Goal: Check status: Check status

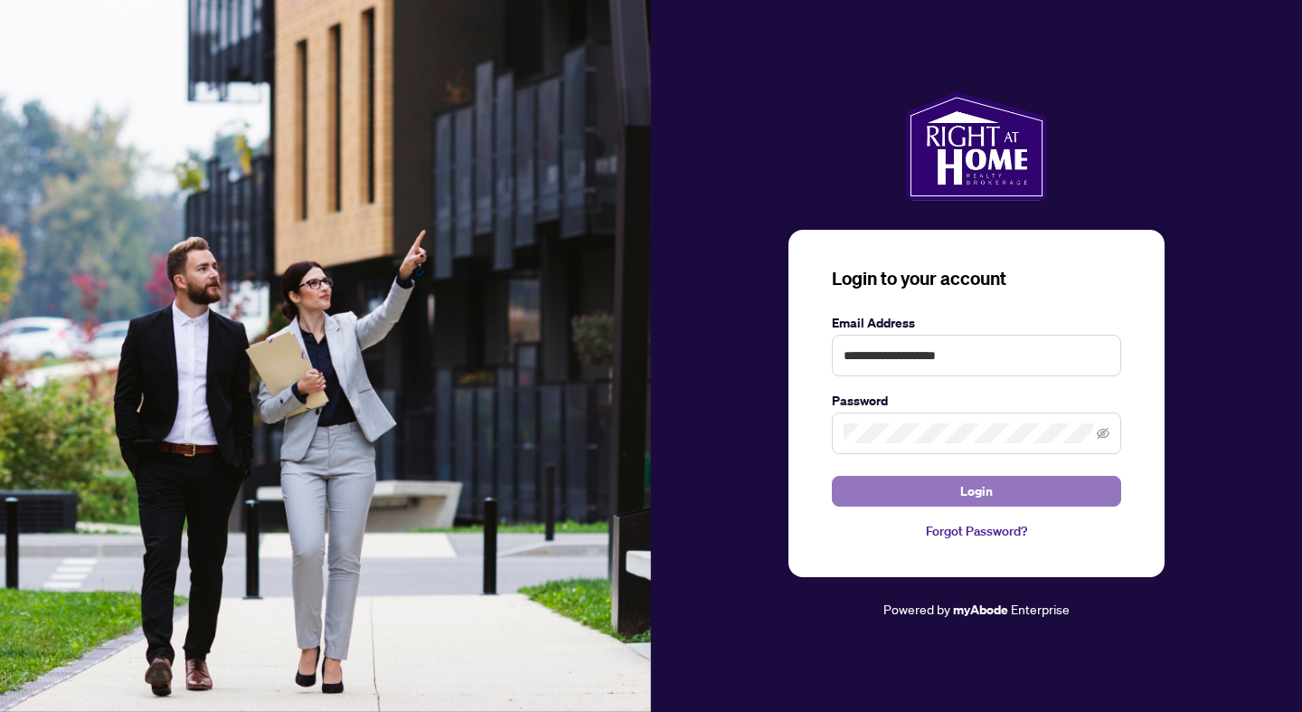
click at [1000, 489] on button "Login" at bounding box center [976, 491] width 289 height 31
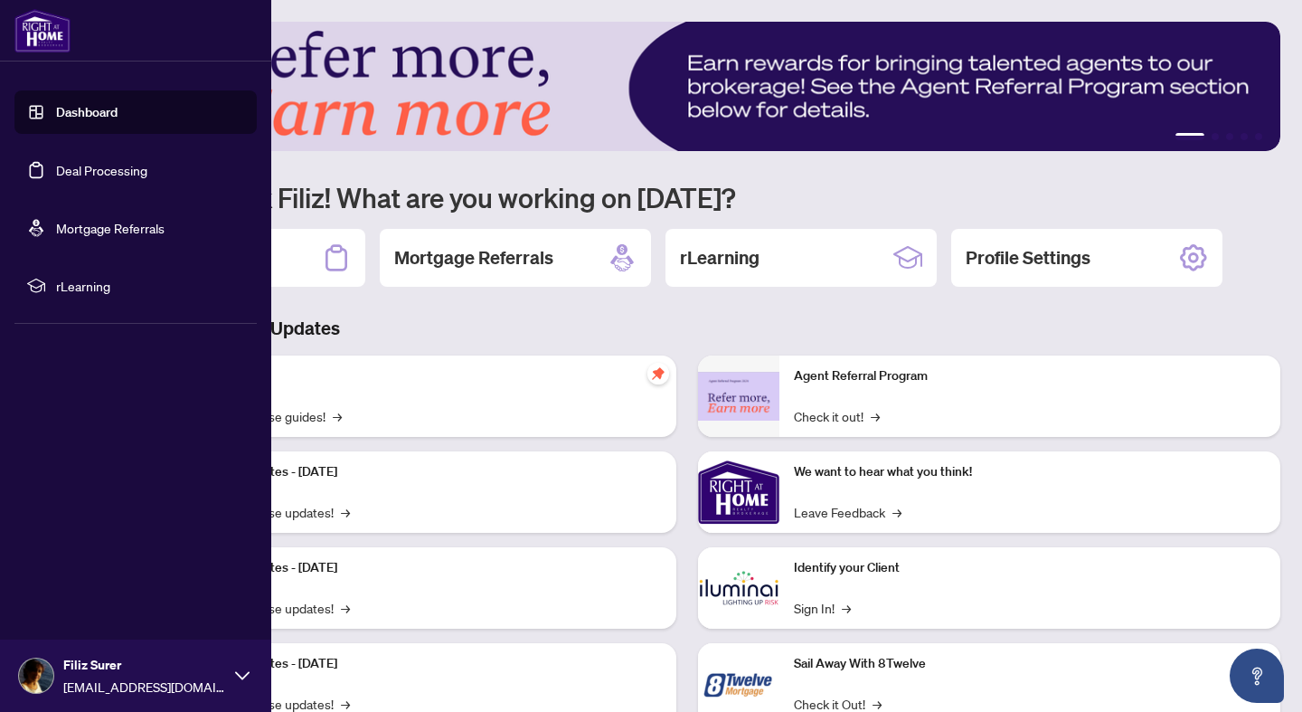
click at [122, 168] on link "Deal Processing" at bounding box center [101, 170] width 91 height 16
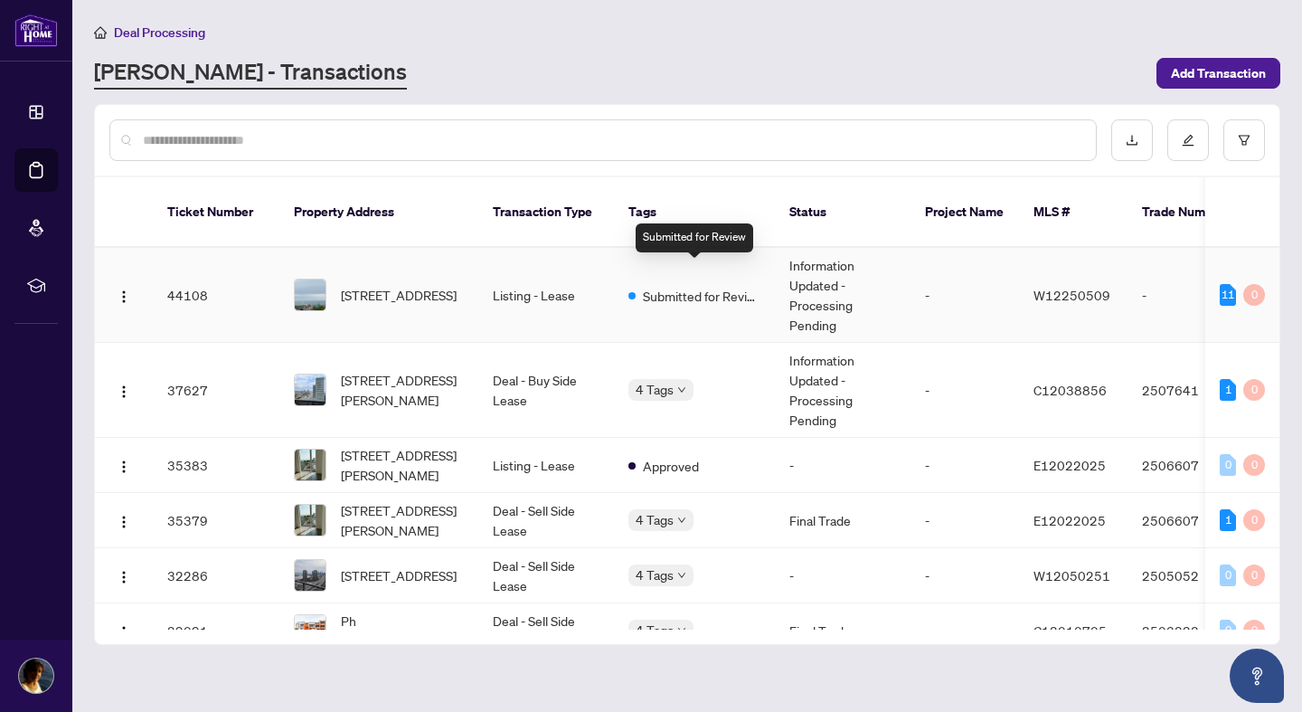
click at [704, 286] on span "Submitted for Review" at bounding box center [702, 296] width 118 height 20
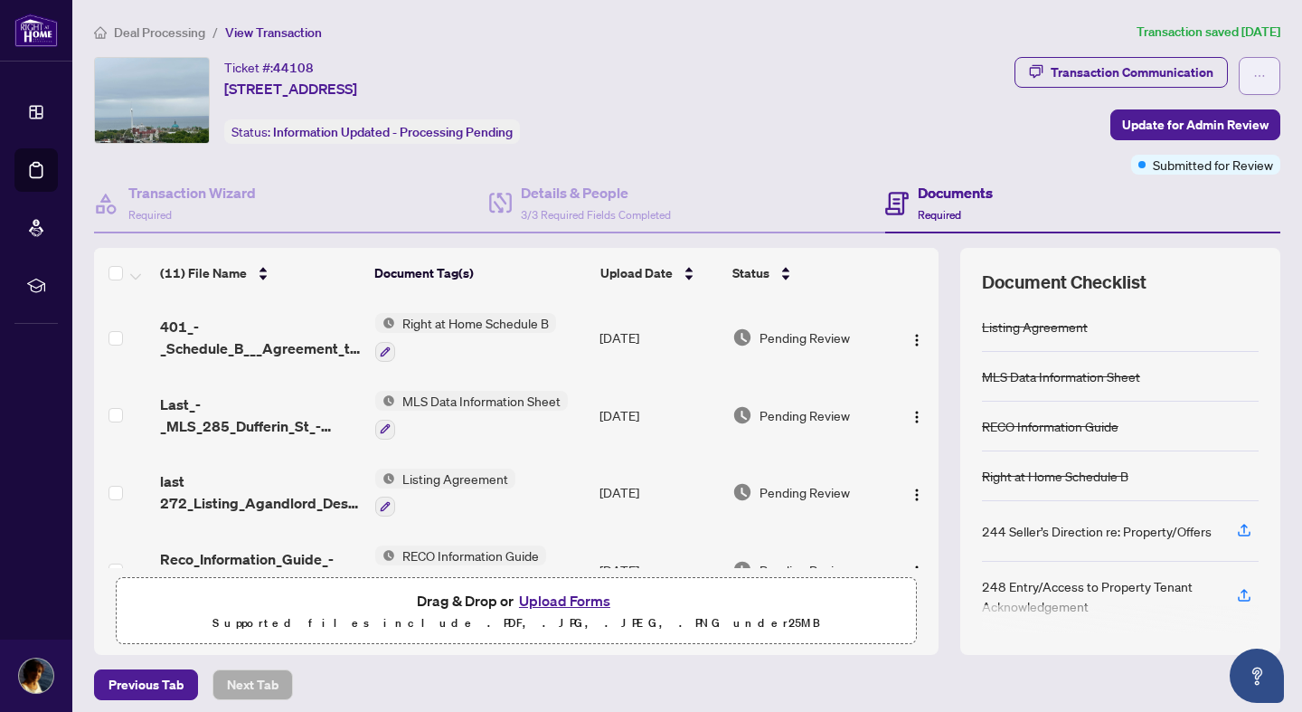
click at [1260, 86] on span "button" at bounding box center [1259, 75] width 13 height 29
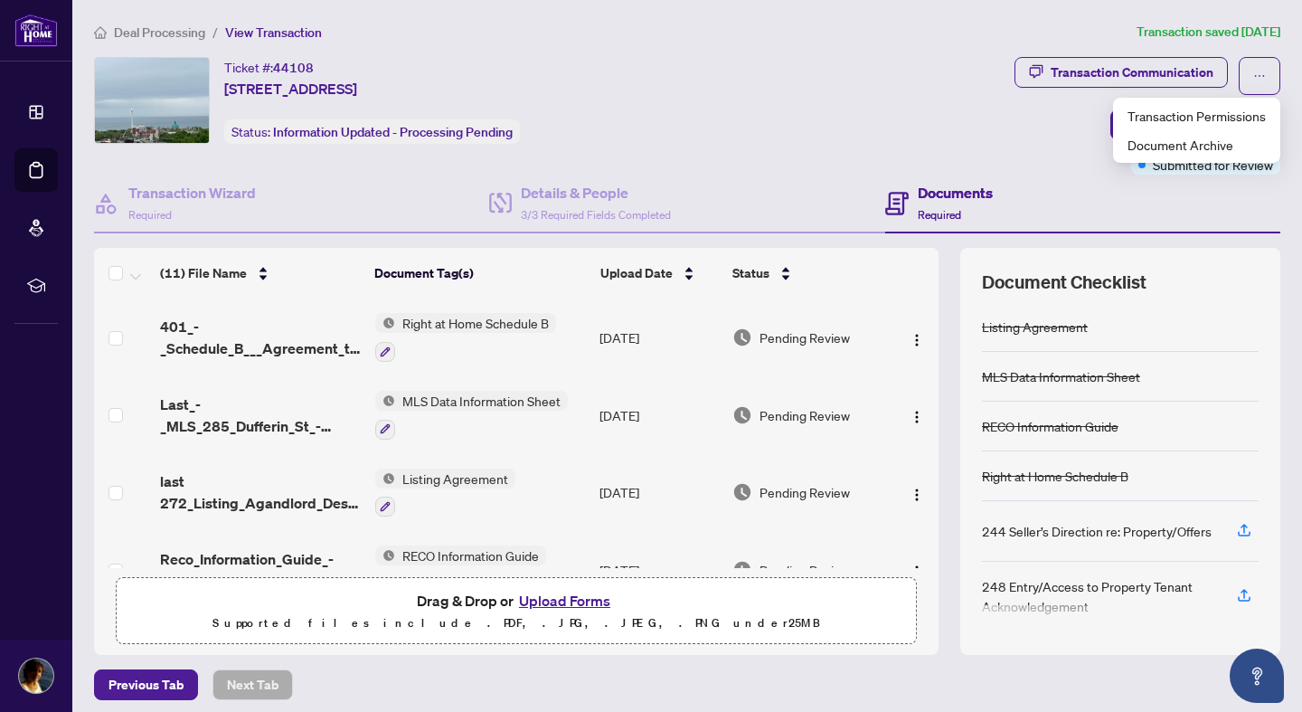
click at [1059, 172] on div "Transaction Communication Update for Admin Review Submitted for Review" at bounding box center [1148, 116] width 266 height 118
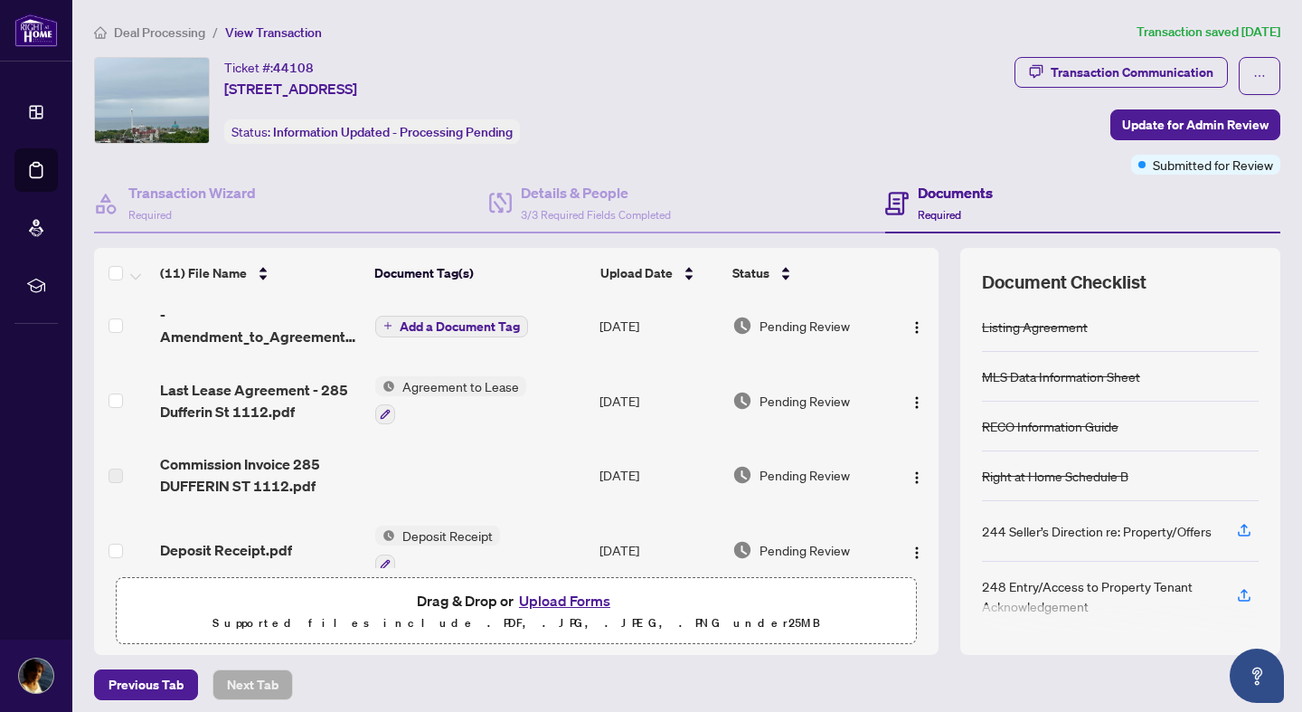
scroll to position [566, 0]
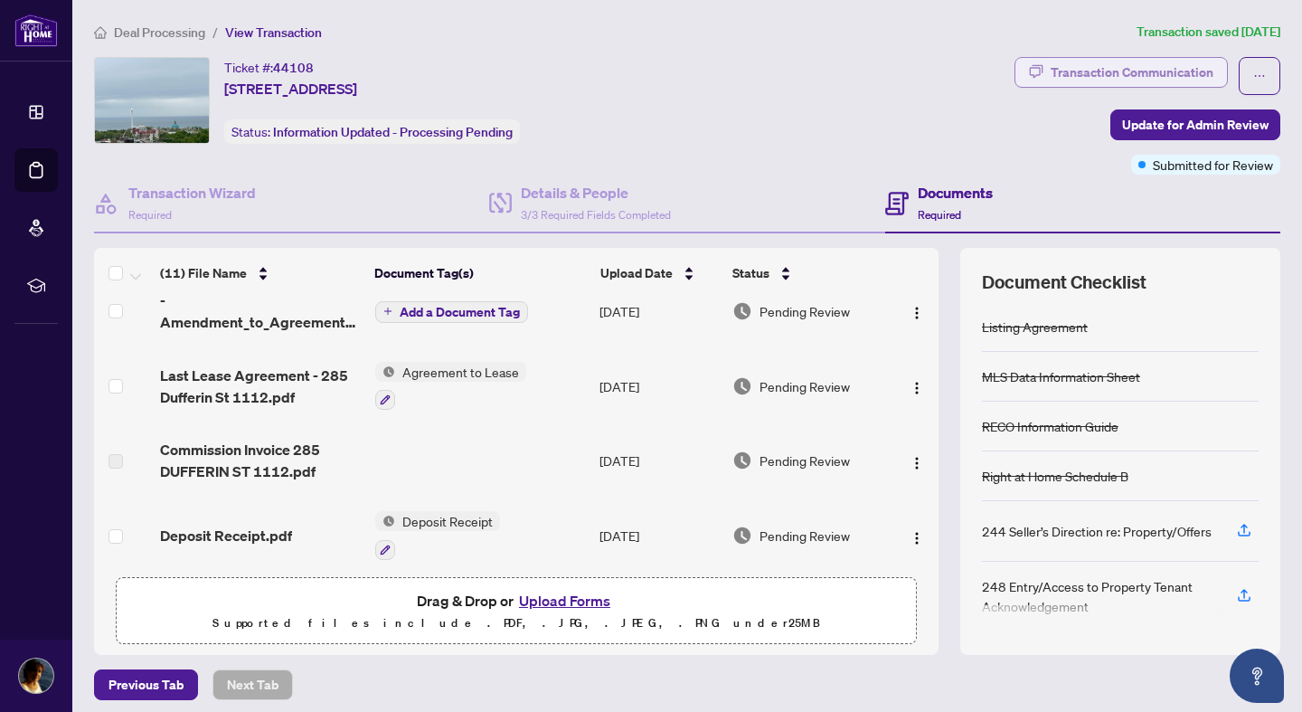
click at [1138, 74] on div "Transaction Communication" at bounding box center [1132, 72] width 163 height 29
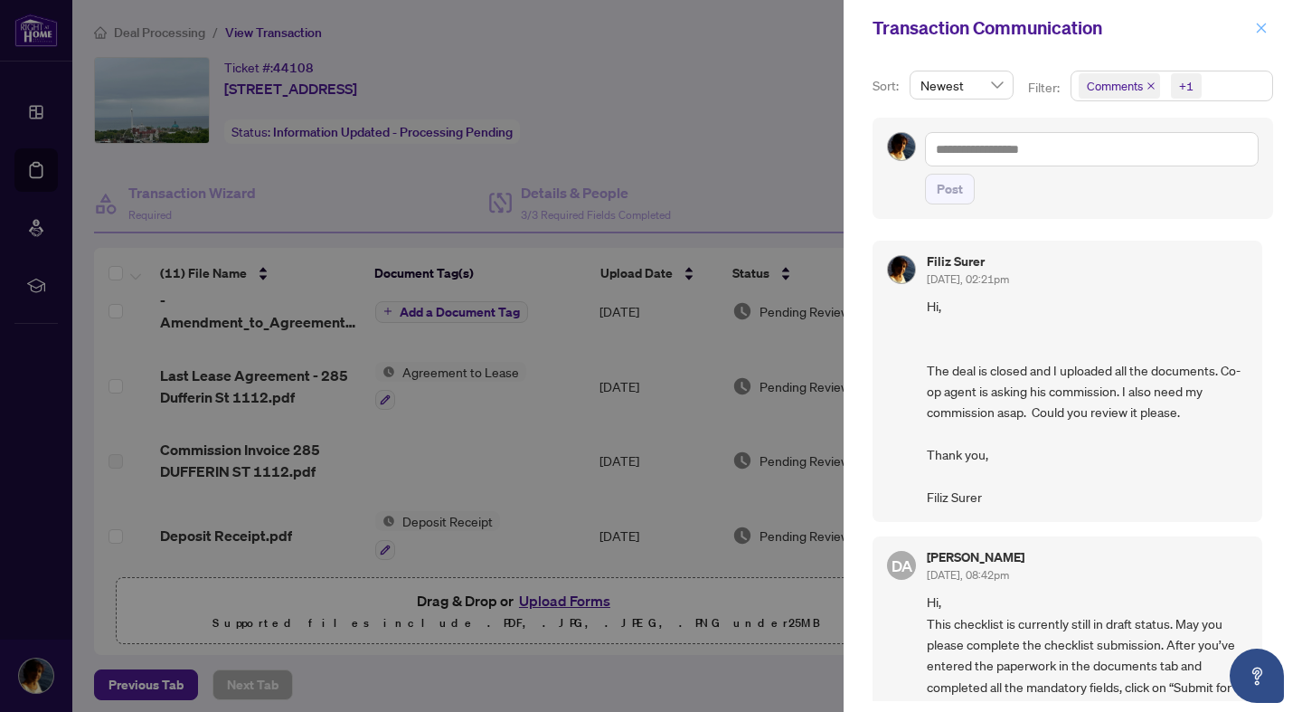
click at [1264, 32] on icon "close" at bounding box center [1261, 28] width 13 height 13
